Goal: Find specific page/section: Find specific page/section

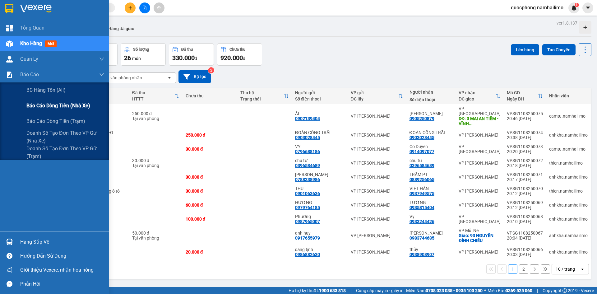
click at [46, 100] on div "Báo cáo dòng tiền (nhà xe)" at bounding box center [65, 106] width 78 height 16
click at [54, 131] on span "Doanh số tạo đơn theo VP gửi (nhà xe)" at bounding box center [65, 137] width 78 height 16
